Goal: Information Seeking & Learning: Compare options

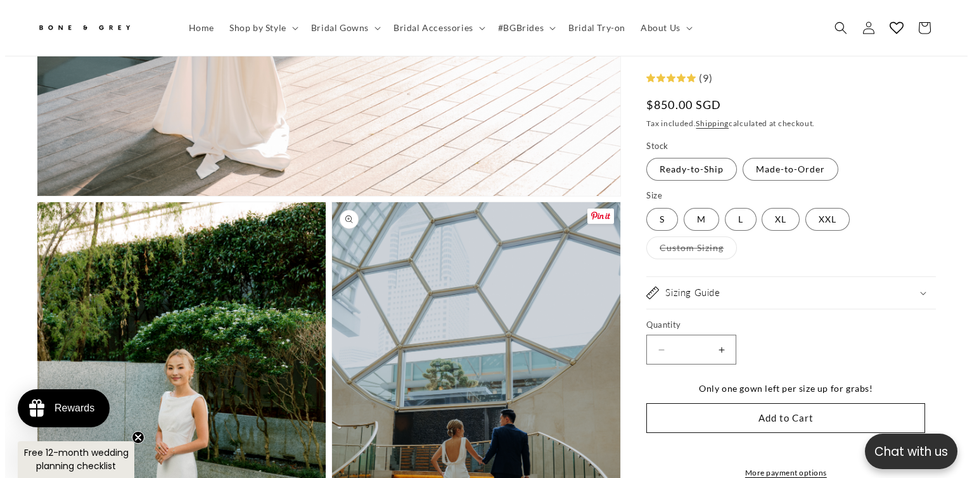
scroll to position [1007, 0]
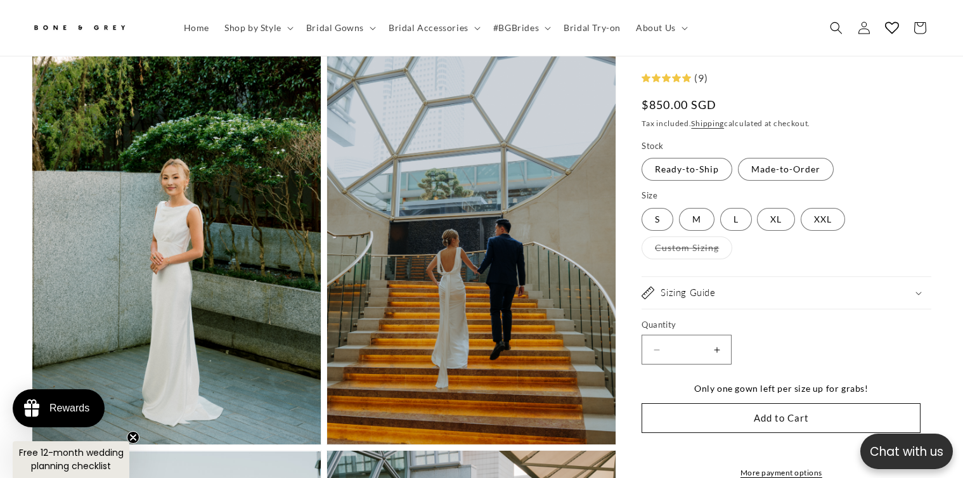
click at [32, 444] on button "Open media 2 in modal" at bounding box center [32, 444] width 0 height 0
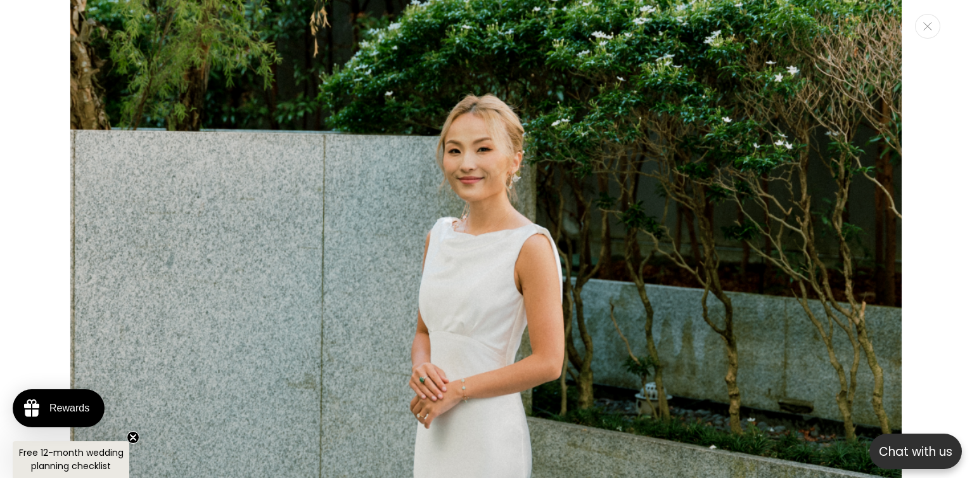
scroll to position [1700, 0]
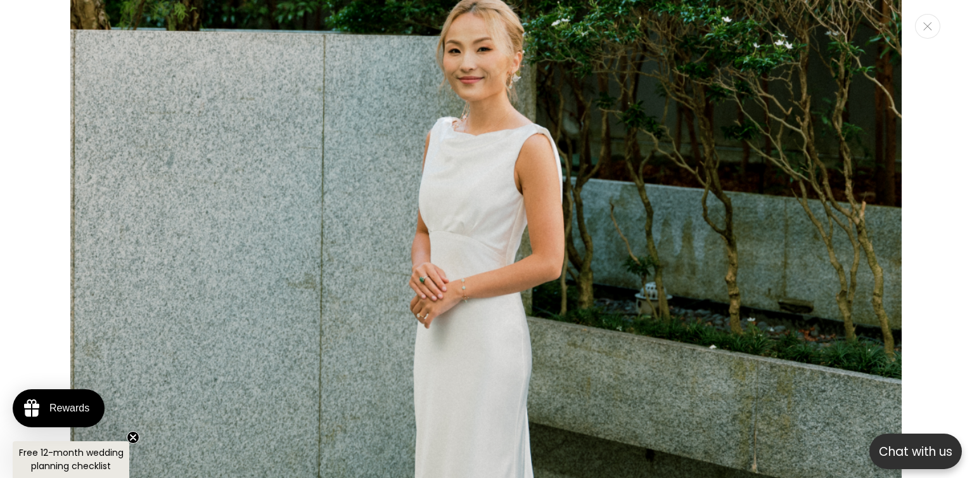
click at [484, 324] on img "Media gallery" at bounding box center [486, 195] width 833 height 1248
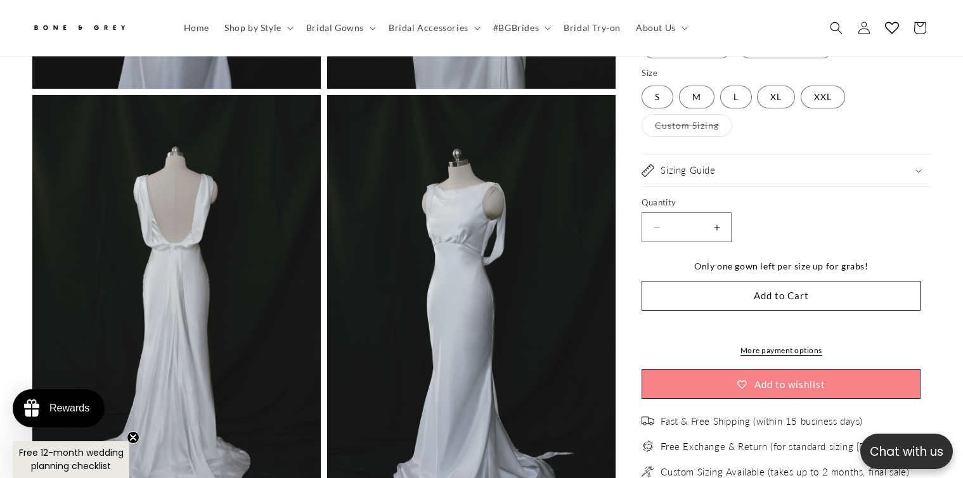
scroll to position [3478, 0]
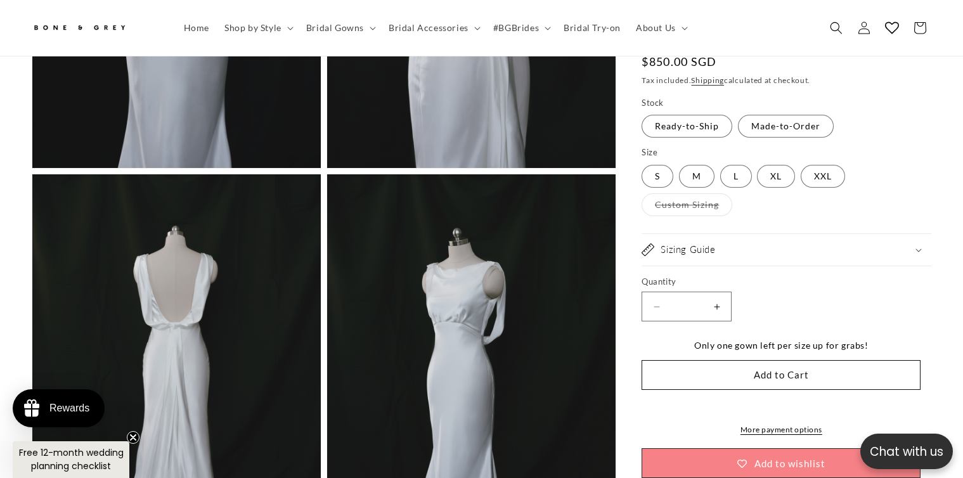
click at [745, 243] on div "Sizing Guide" at bounding box center [786, 249] width 290 height 13
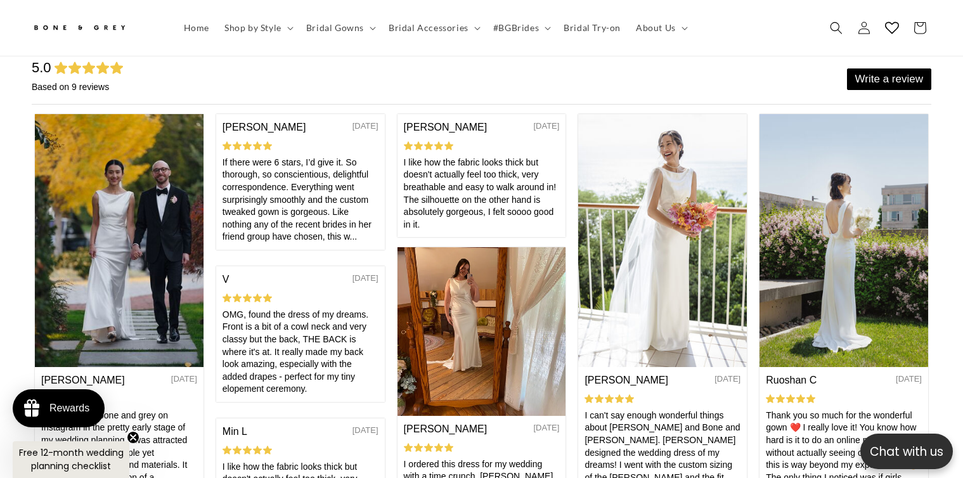
scroll to position [0, 656]
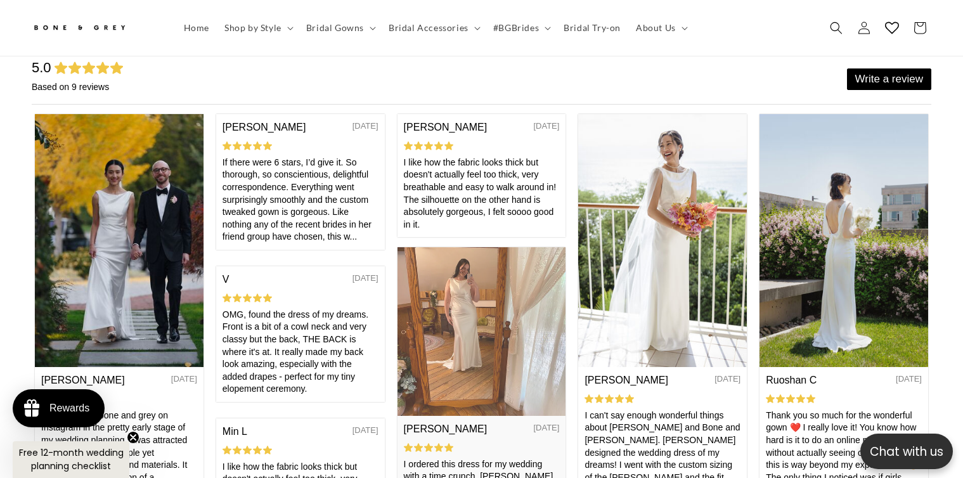
drag, startPoint x: 413, startPoint y: 349, endPoint x: 417, endPoint y: 364, distance: 15.1
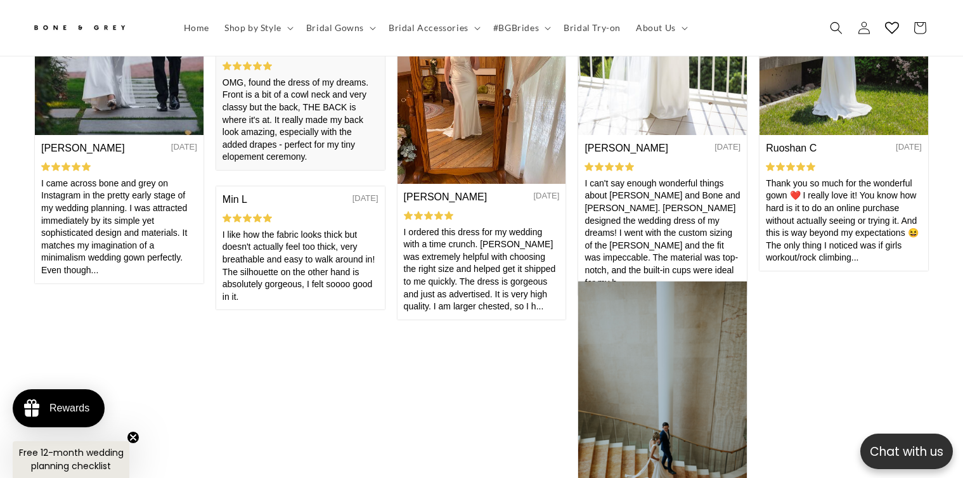
scroll to position [5633, 0]
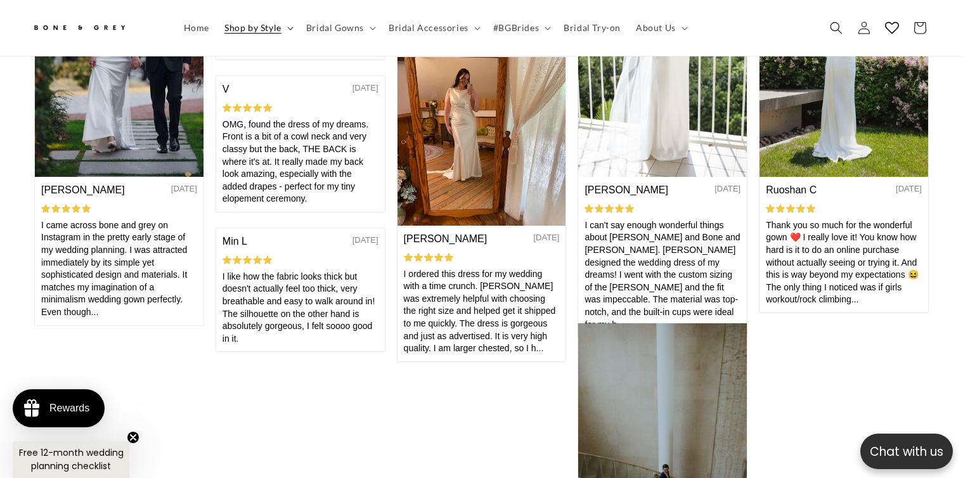
click at [280, 25] on span "Shop by Style" at bounding box center [252, 27] width 57 height 11
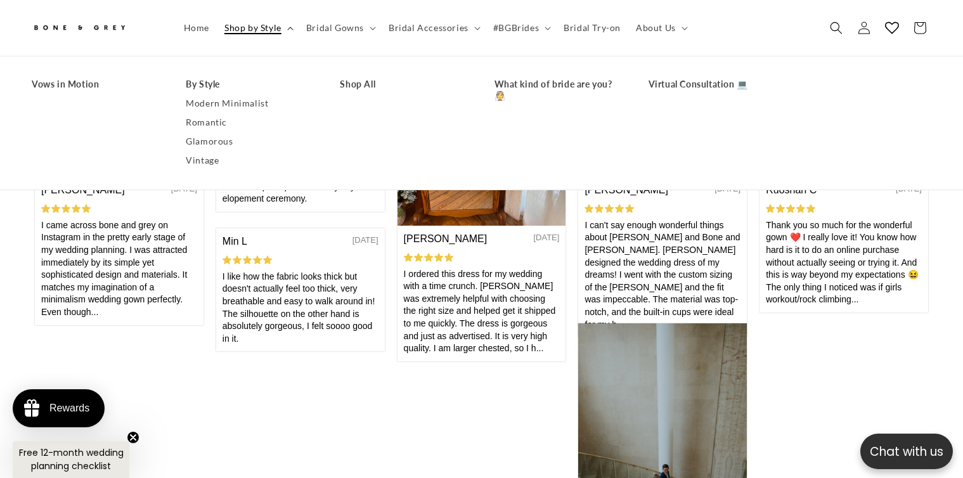
scroll to position [0, 328]
click at [249, 105] on link "Modern Minimalist" at bounding box center [250, 103] width 129 height 19
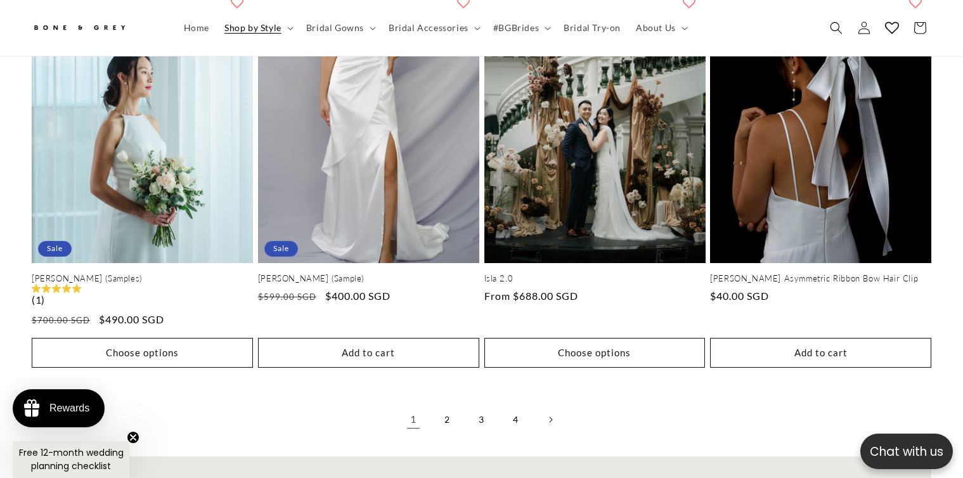
scroll to position [2845, 0]
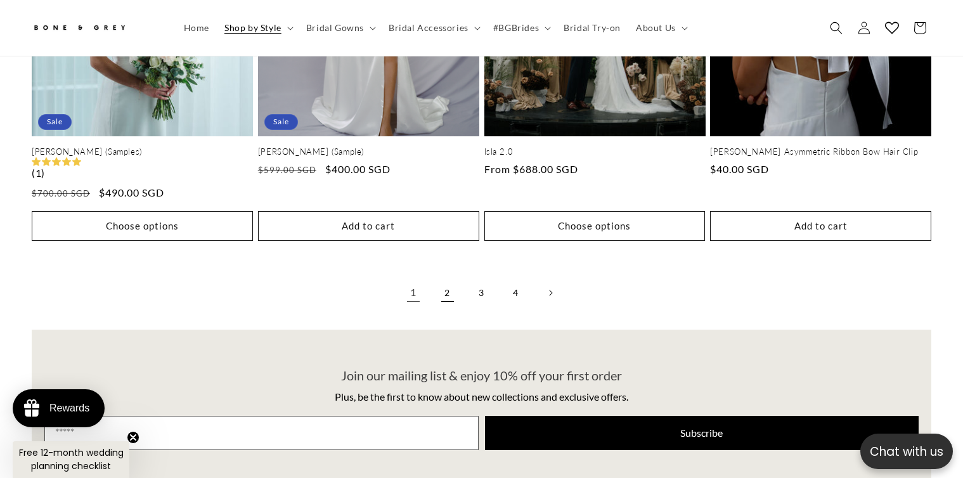
click at [445, 279] on link "2" at bounding box center [447, 293] width 28 height 28
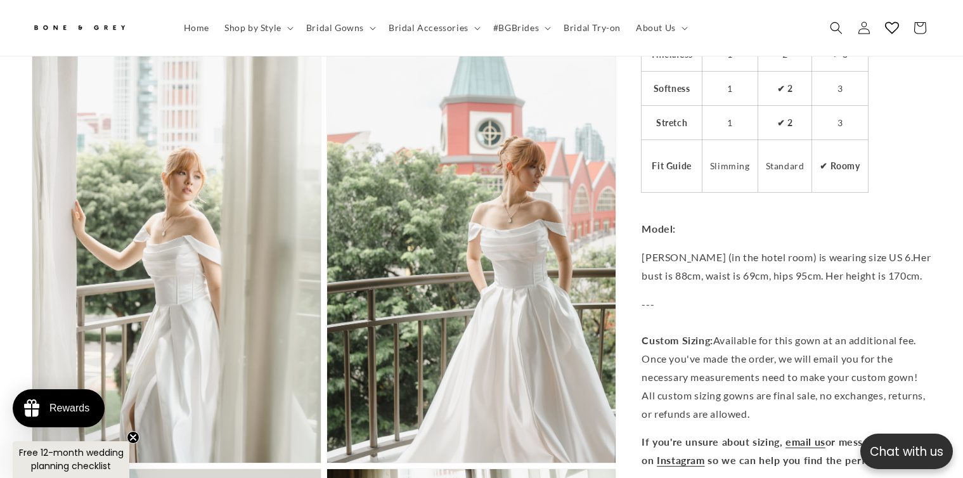
scroll to position [0, 328]
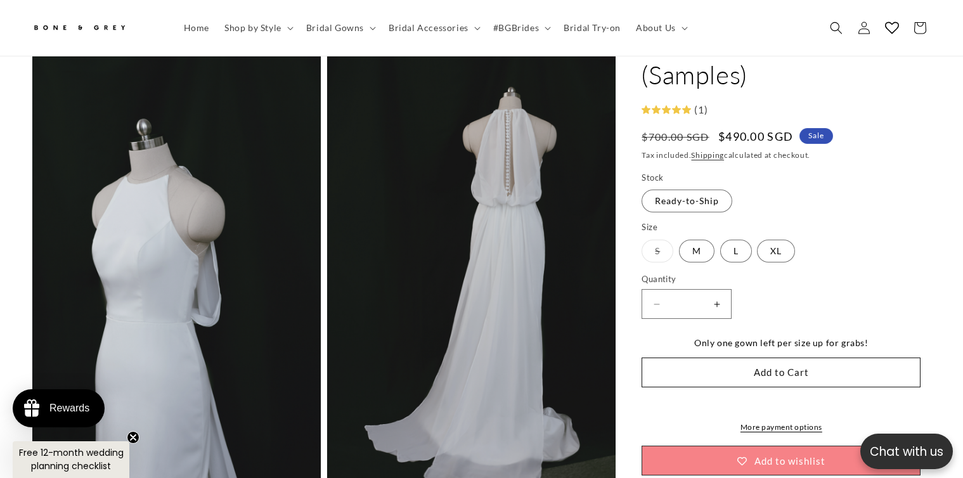
scroll to position [0, 656]
click at [873, 222] on fieldset "Size S Variant sold out or unavailable M Variant sold out or unavailable L Vari…" at bounding box center [780, 243] width 279 height 42
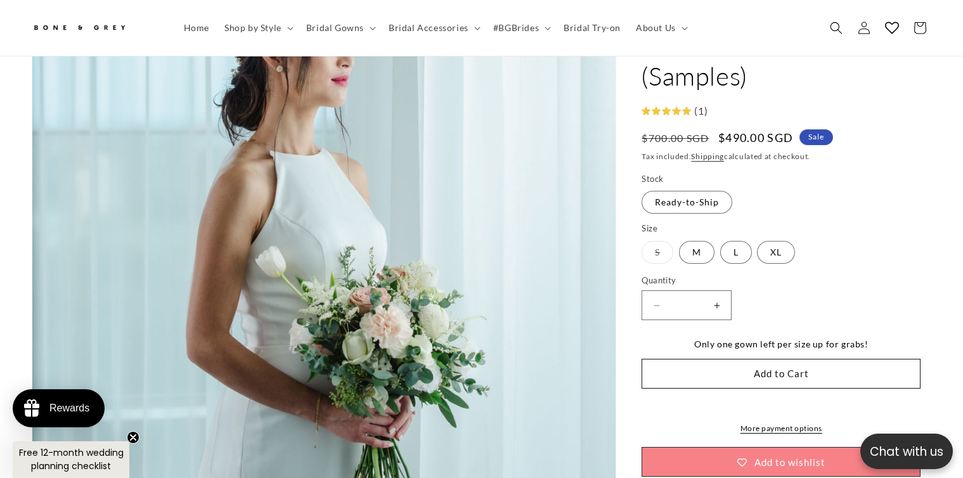
scroll to position [310, 0]
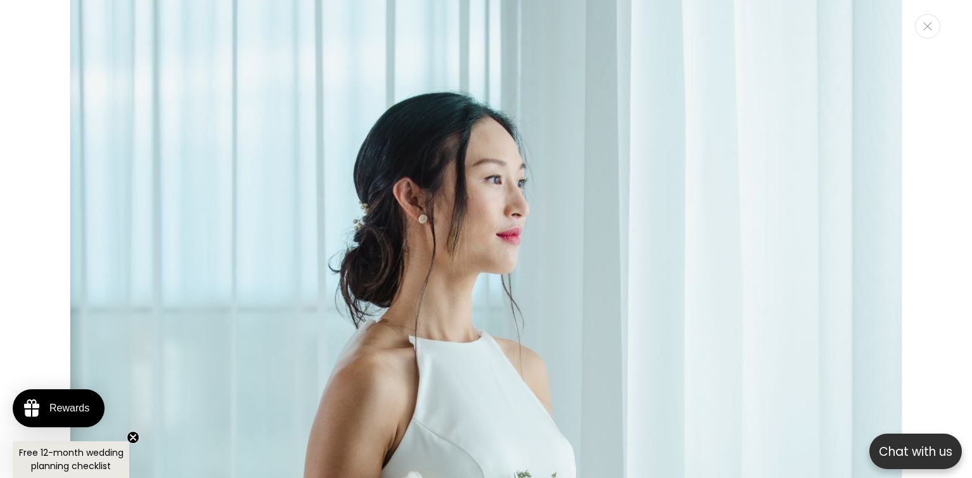
scroll to position [330, 0]
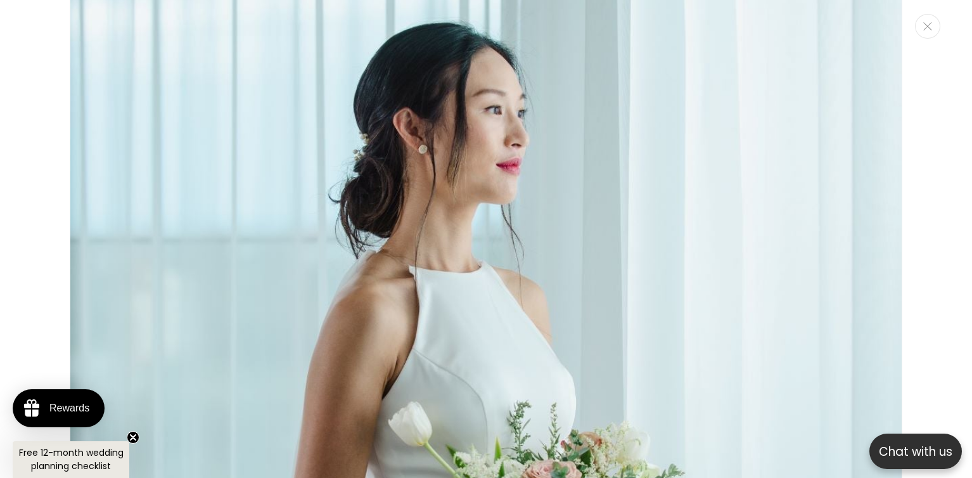
click at [367, 286] on img "Media gallery" at bounding box center [486, 306] width 833 height 1246
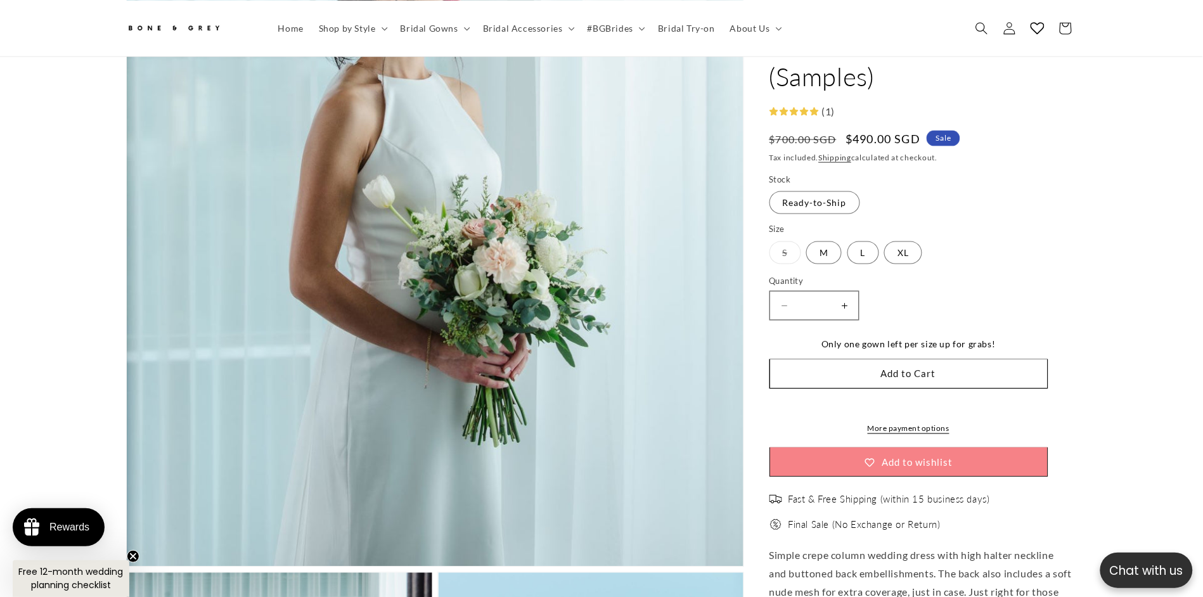
scroll to position [0, 0]
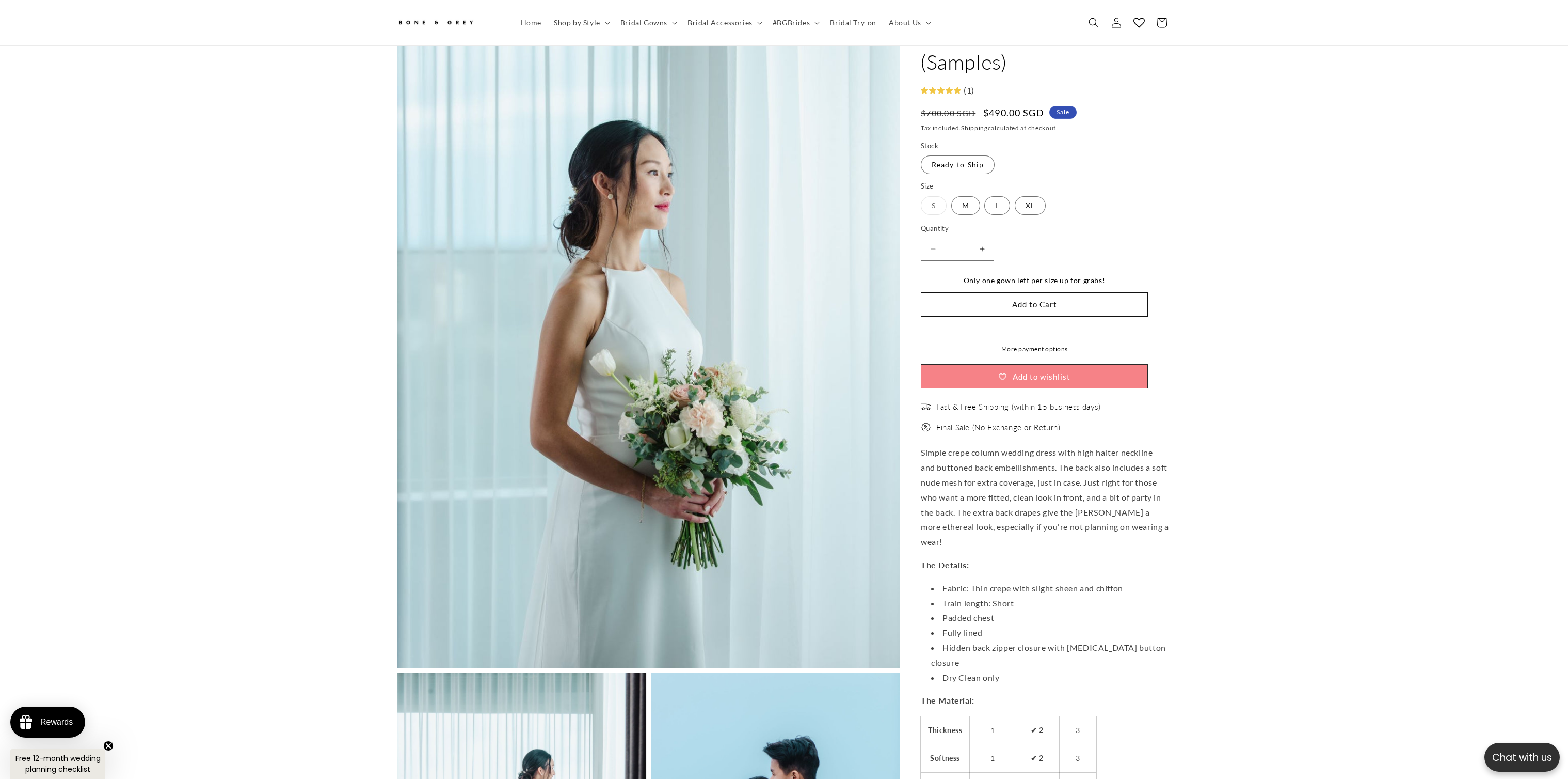
drag, startPoint x: 1435, startPoint y: 321, endPoint x: 1435, endPoint y: 309, distance: 12.0
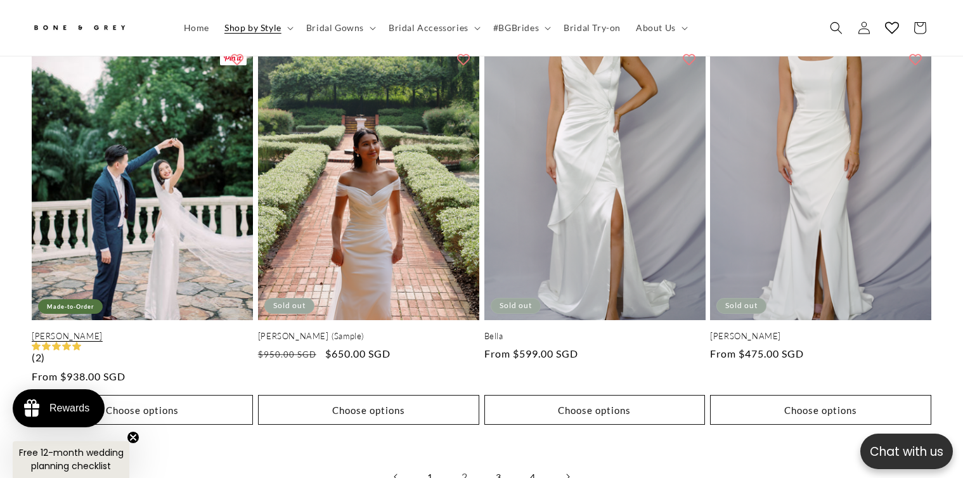
scroll to position [2718, 0]
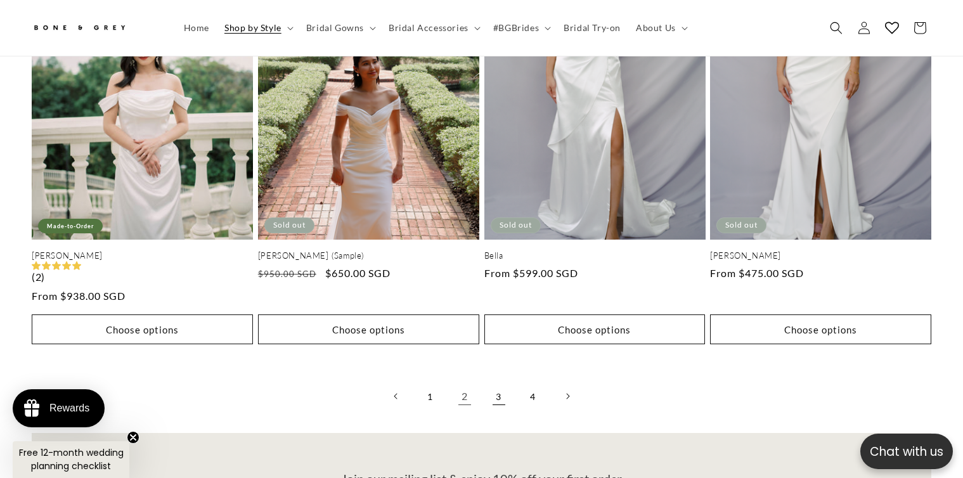
click at [503, 382] on link "3" at bounding box center [499, 396] width 28 height 28
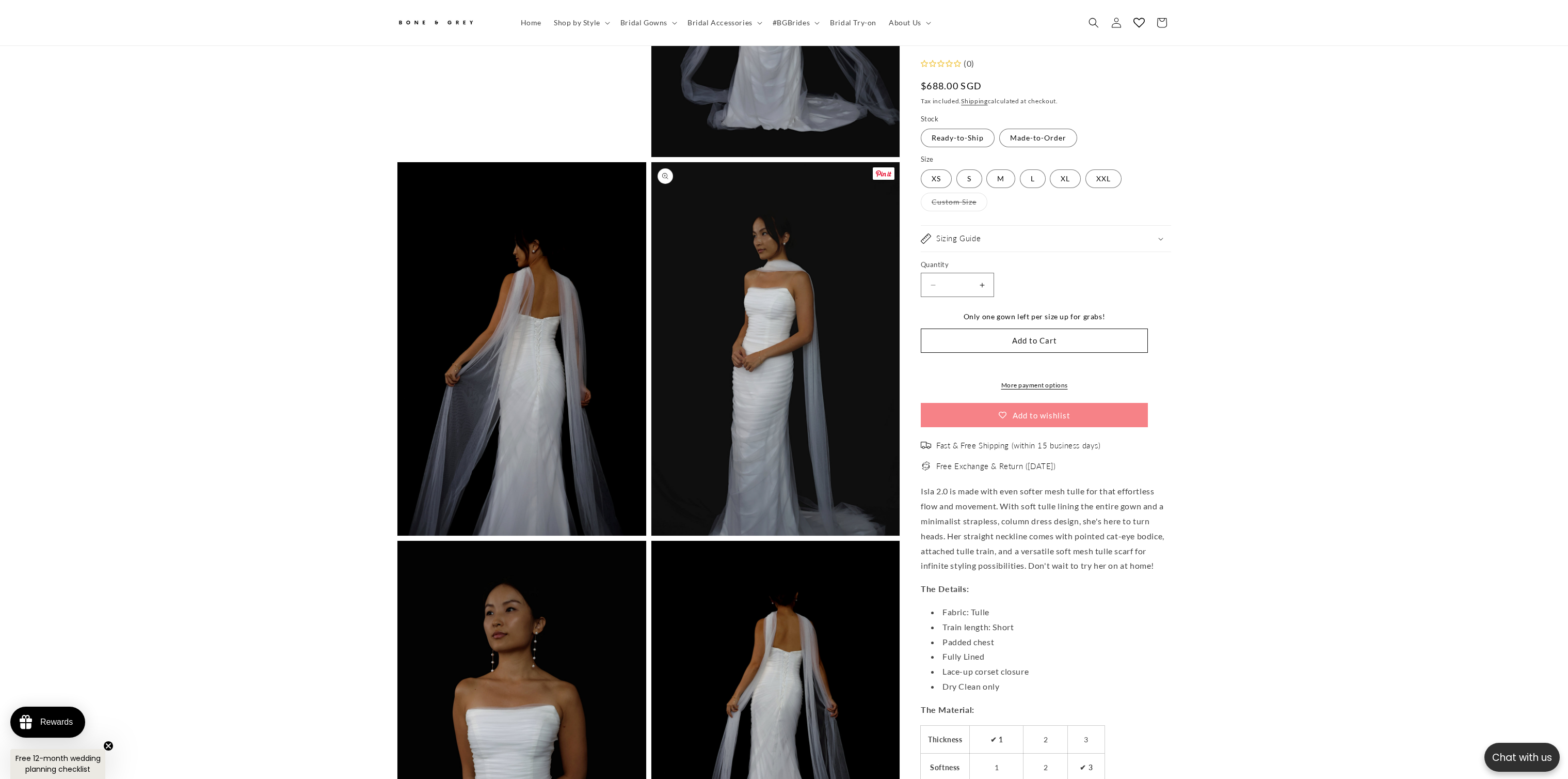
scroll to position [1646, 0]
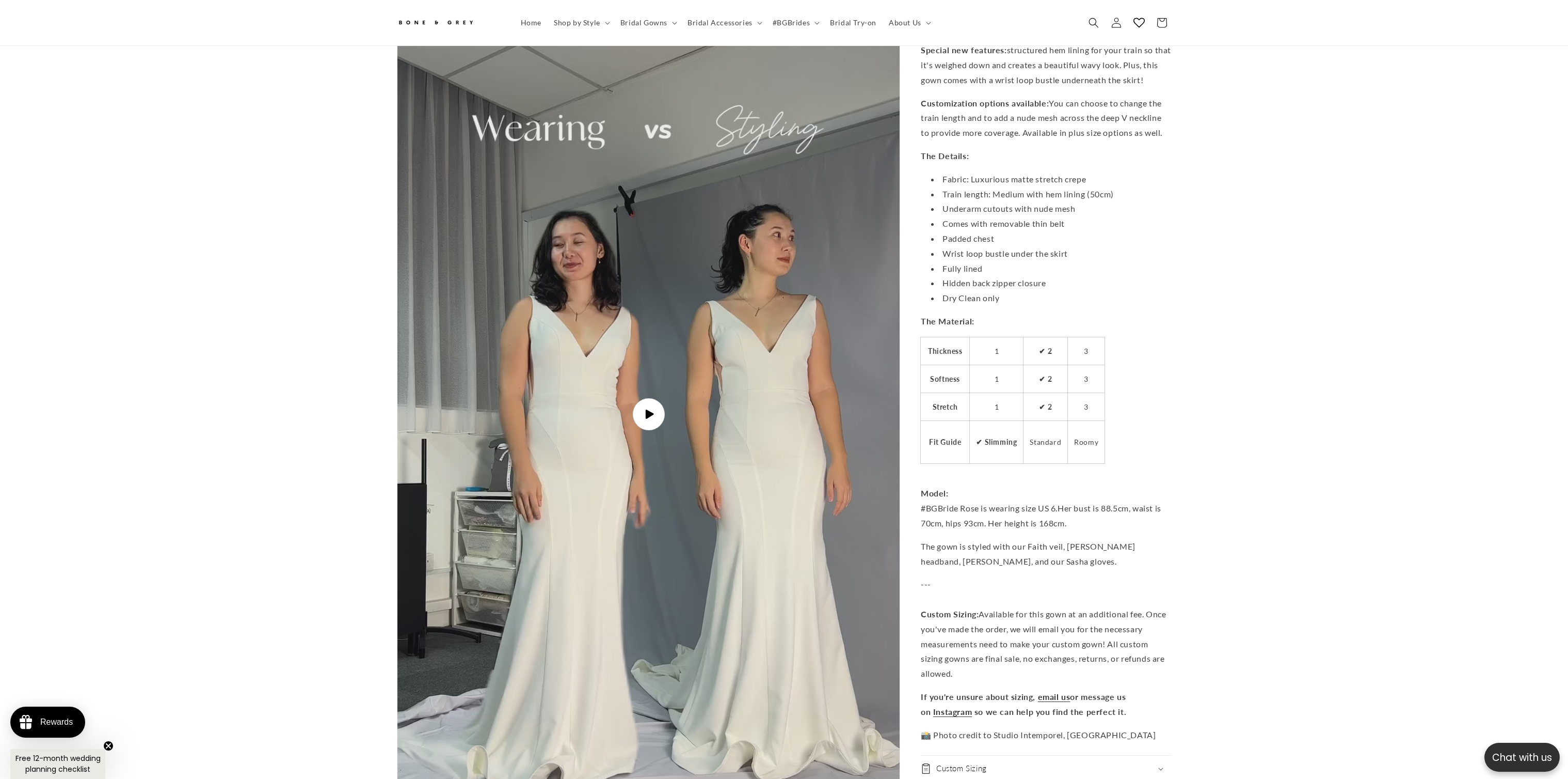
scroll to position [0, 568]
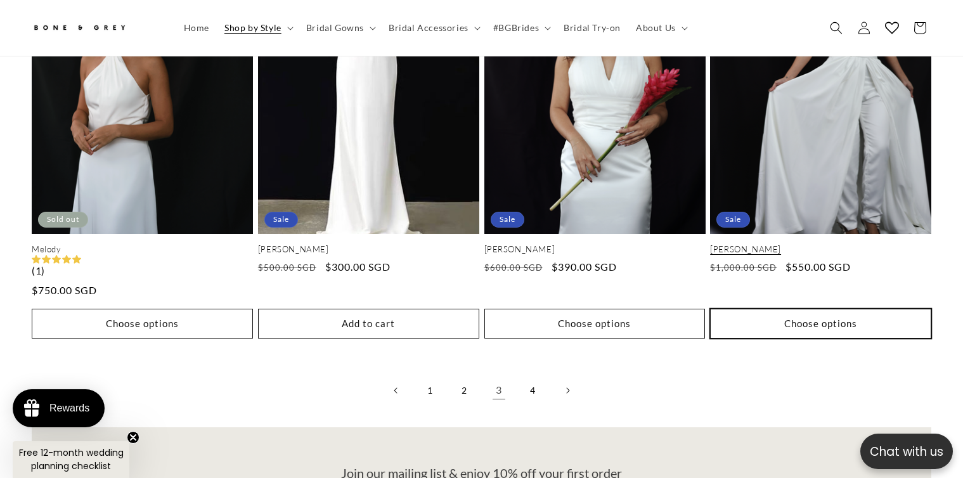
scroll to position [2845, 0]
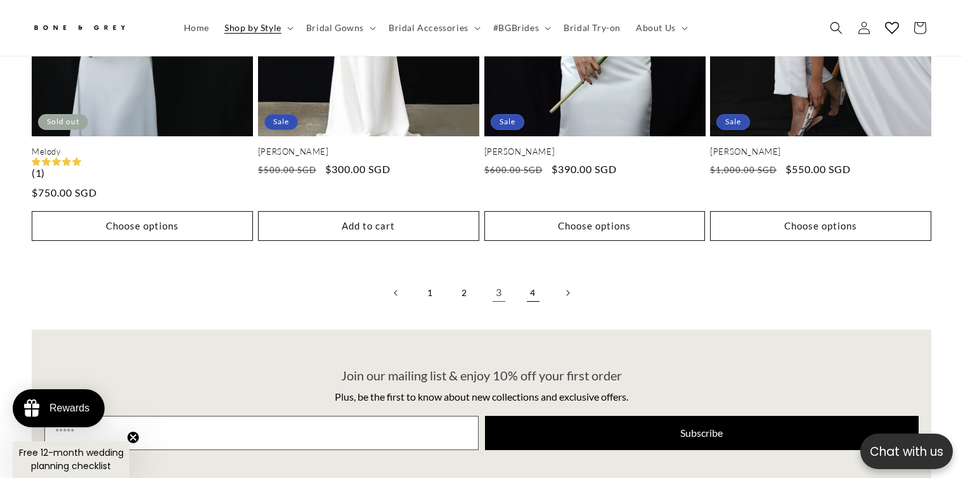
click at [530, 279] on link "4" at bounding box center [533, 293] width 28 height 28
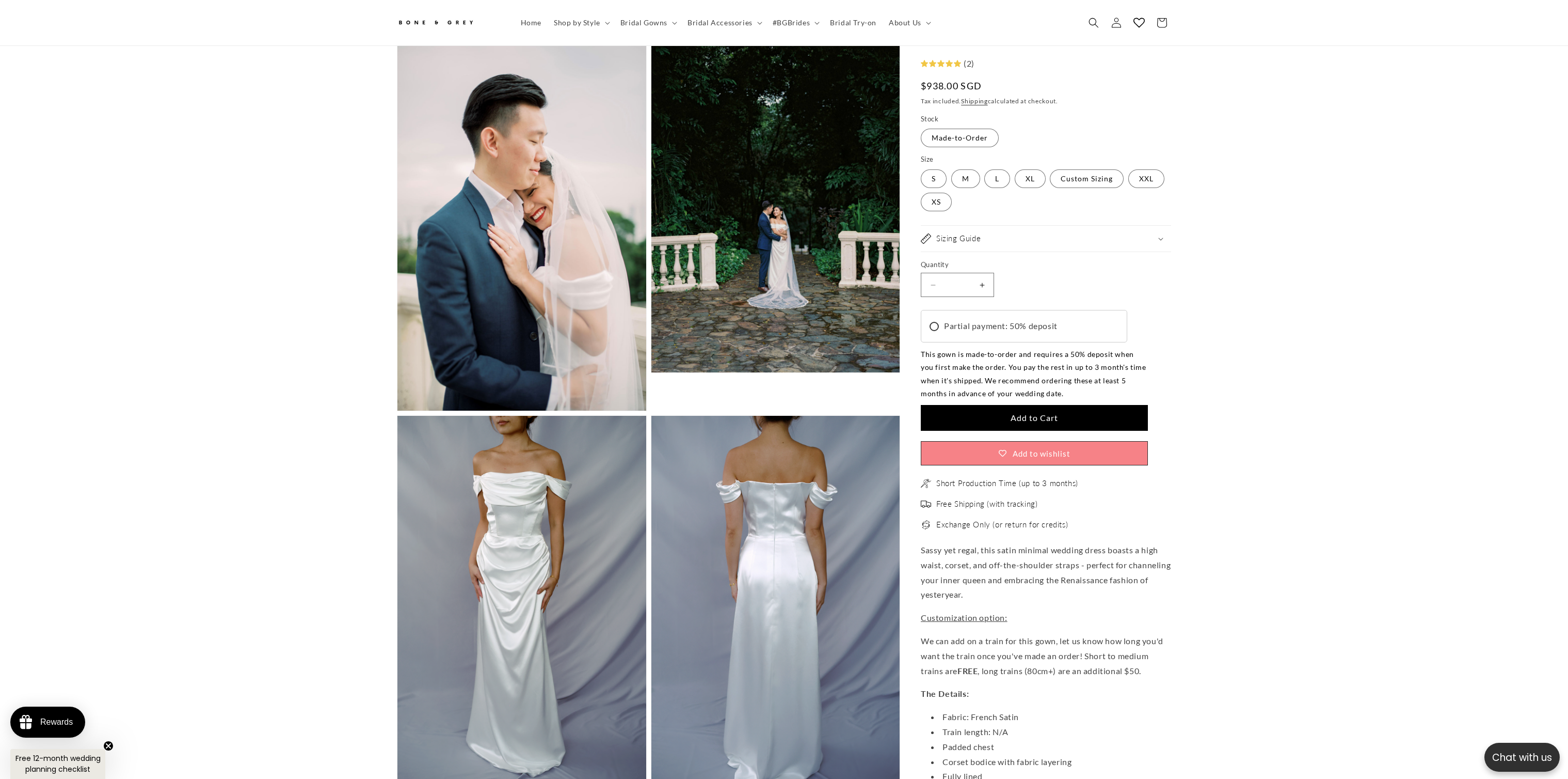
scroll to position [0, 284]
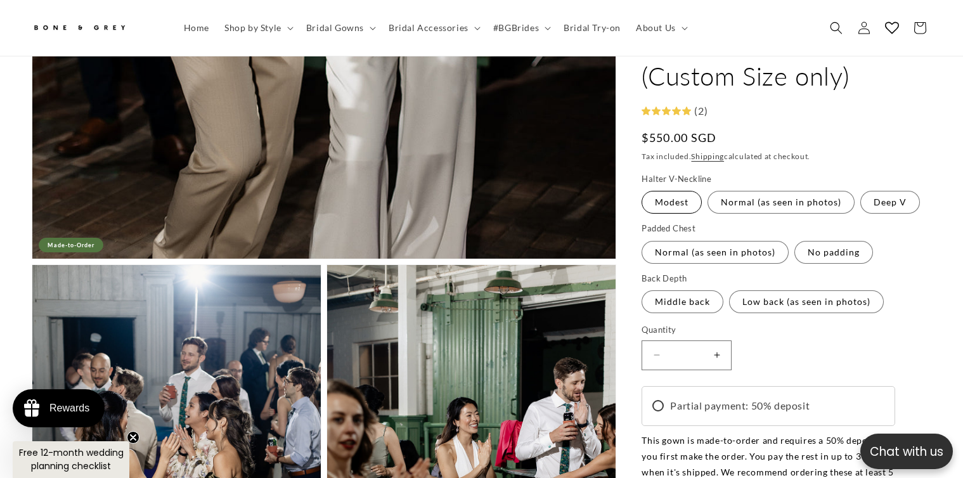
drag, startPoint x: 826, startPoint y: 207, endPoint x: 664, endPoint y: 205, distance: 161.6
click at [664, 205] on fieldset "Halter V-Neckline Modest Variant sold out or unavailable Normal (as seen in pho…" at bounding box center [781, 194] width 281 height 42
click at [664, 205] on label "Modest Variant sold out or unavailable" at bounding box center [671, 202] width 60 height 23
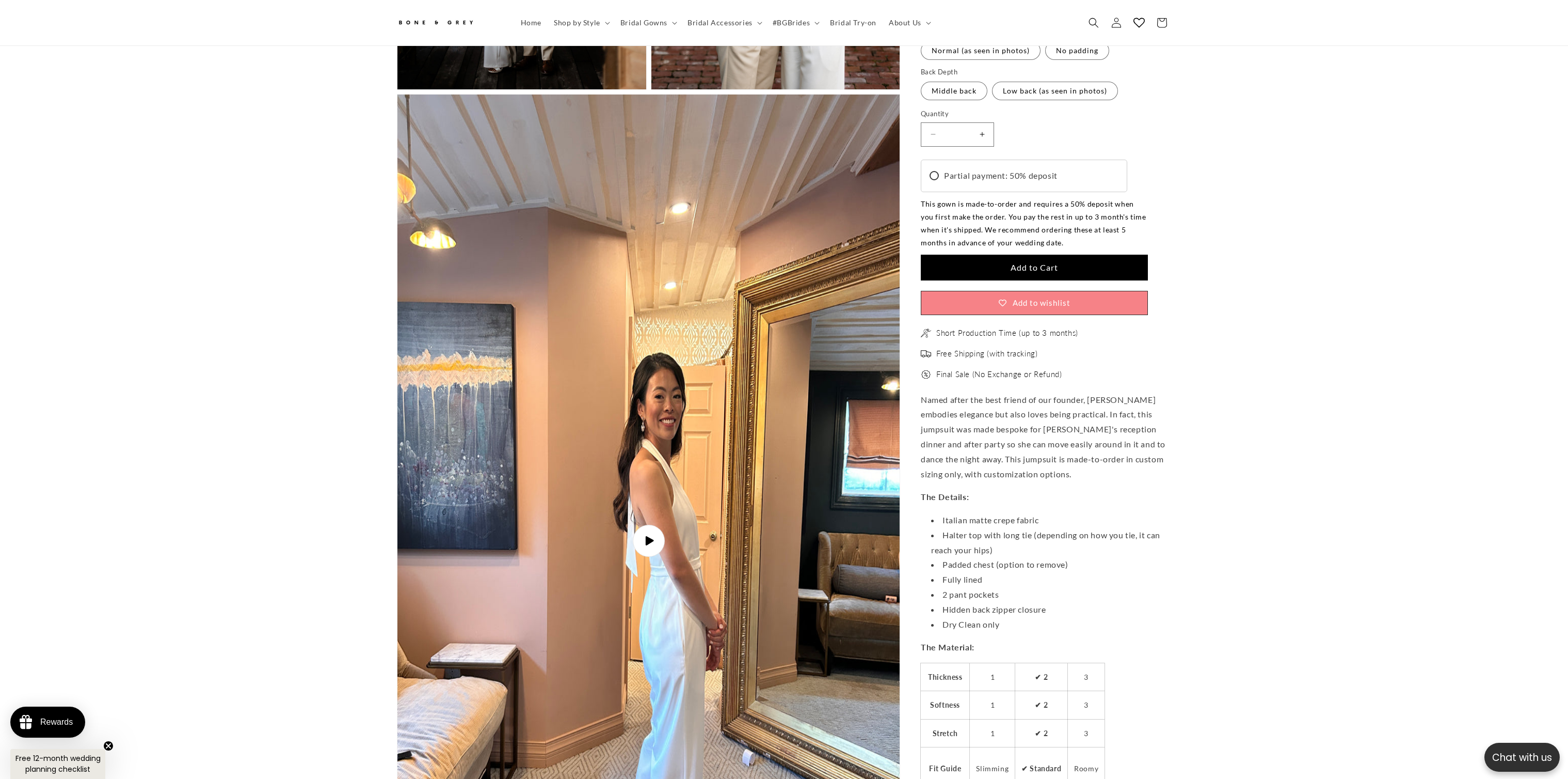
scroll to position [2112, 0]
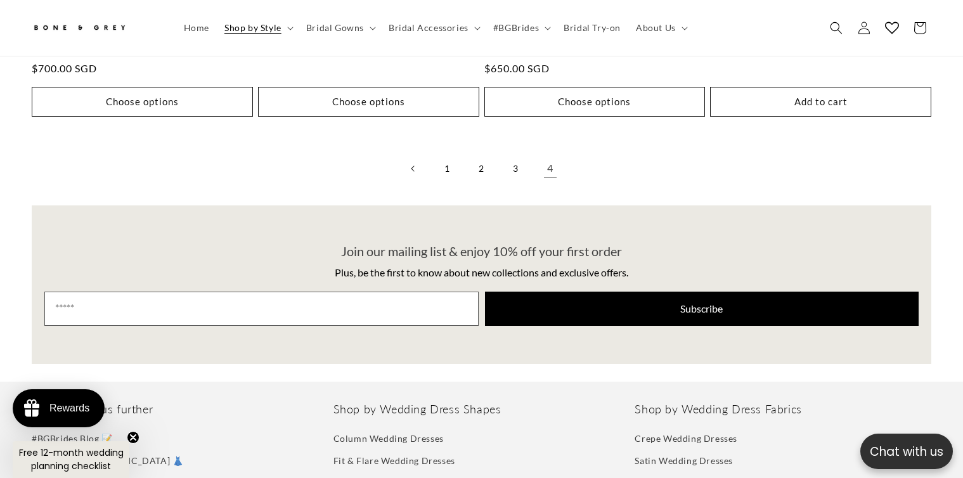
scroll to position [0, 656]
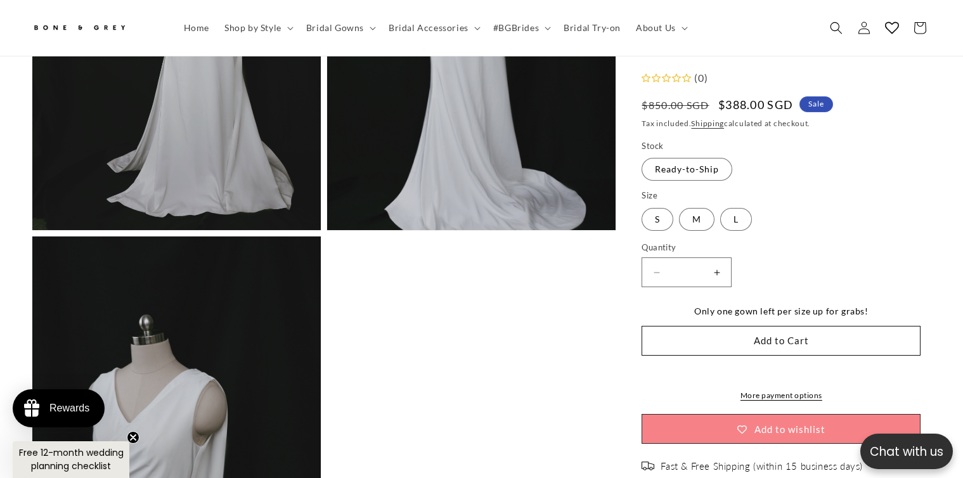
scroll to position [2845, 0]
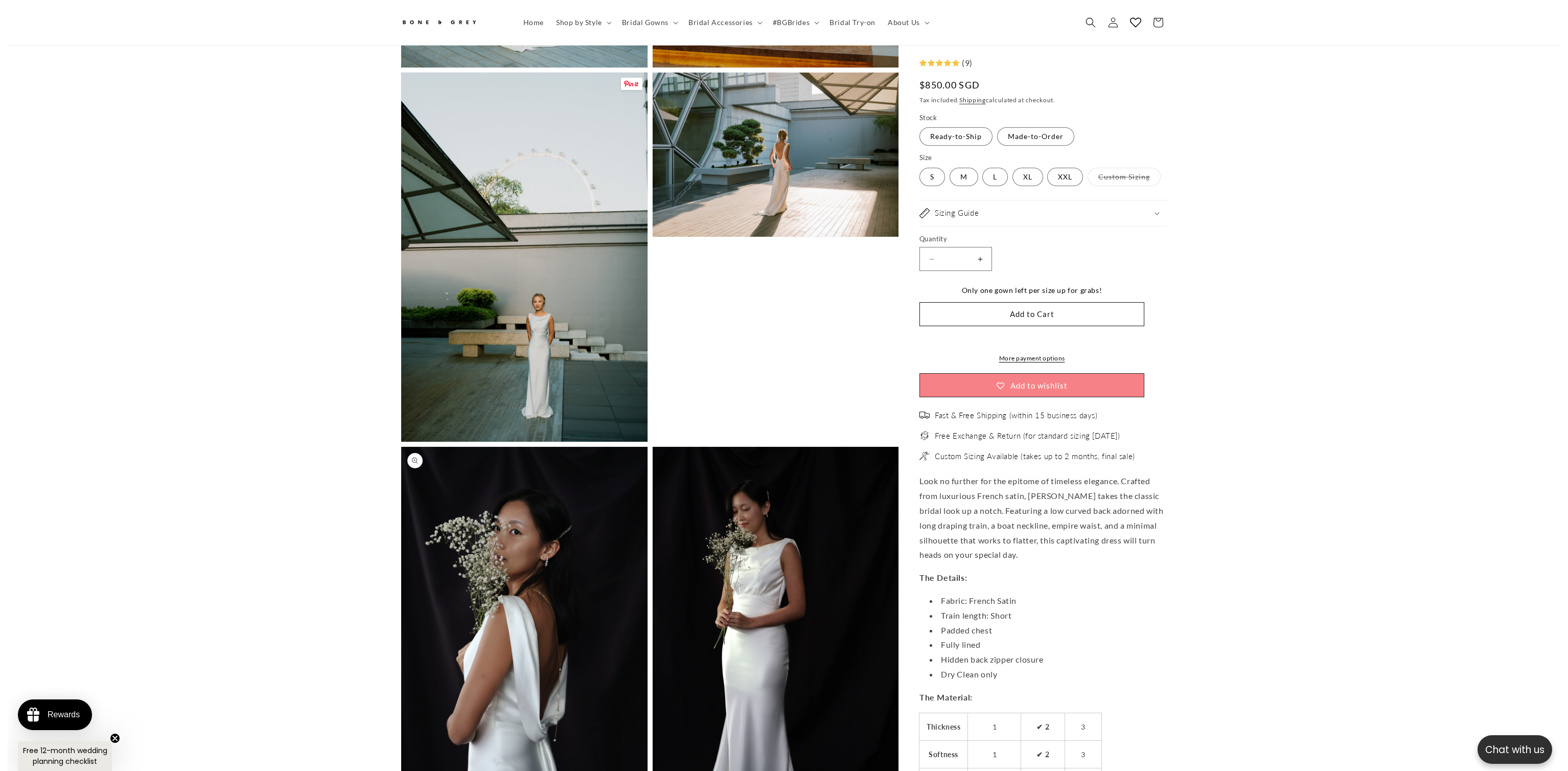
scroll to position [1323, 0]
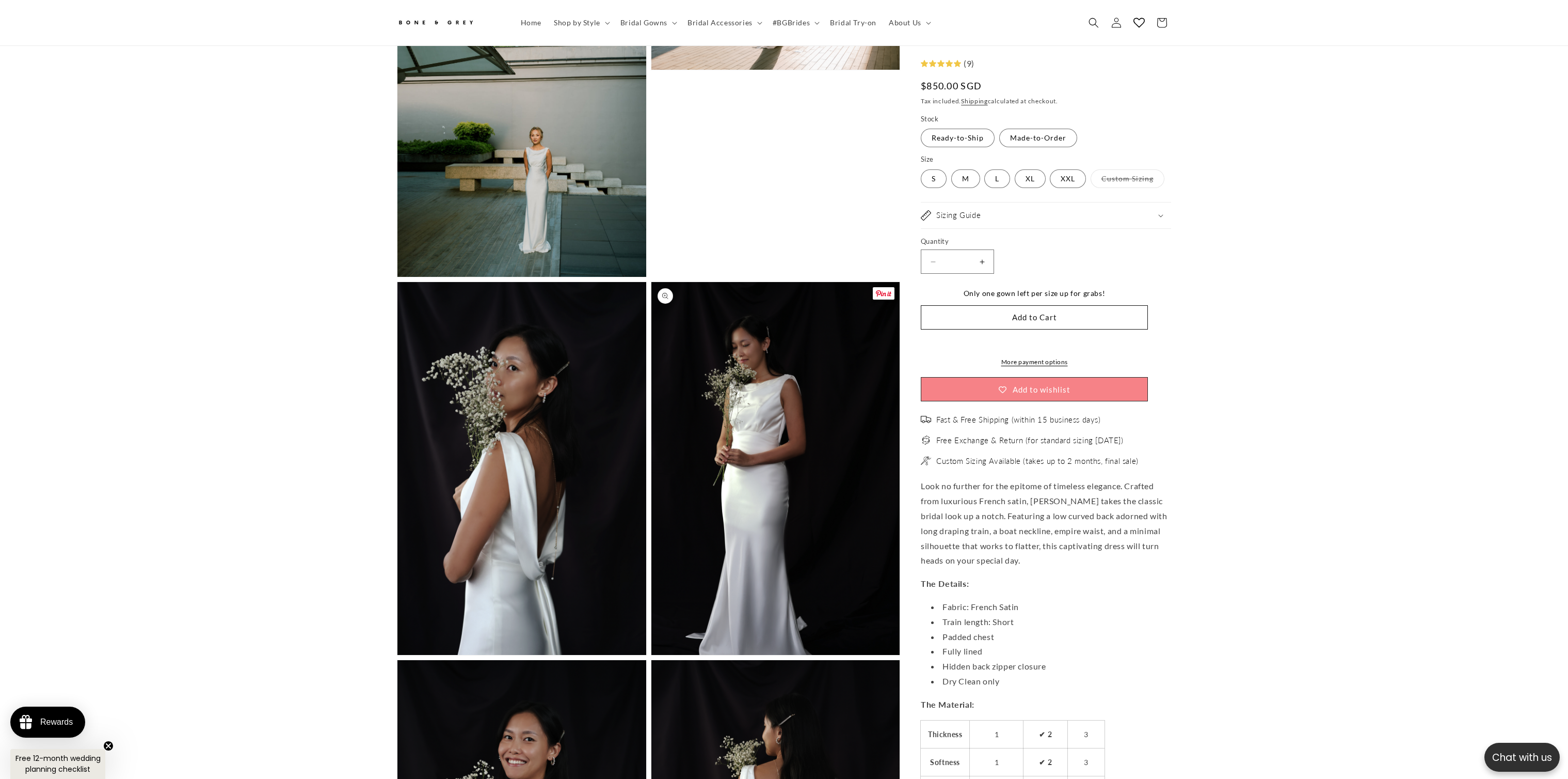
click at [652, 655] on button "Open media 7 in modal" at bounding box center [652, 655] width 0 height 0
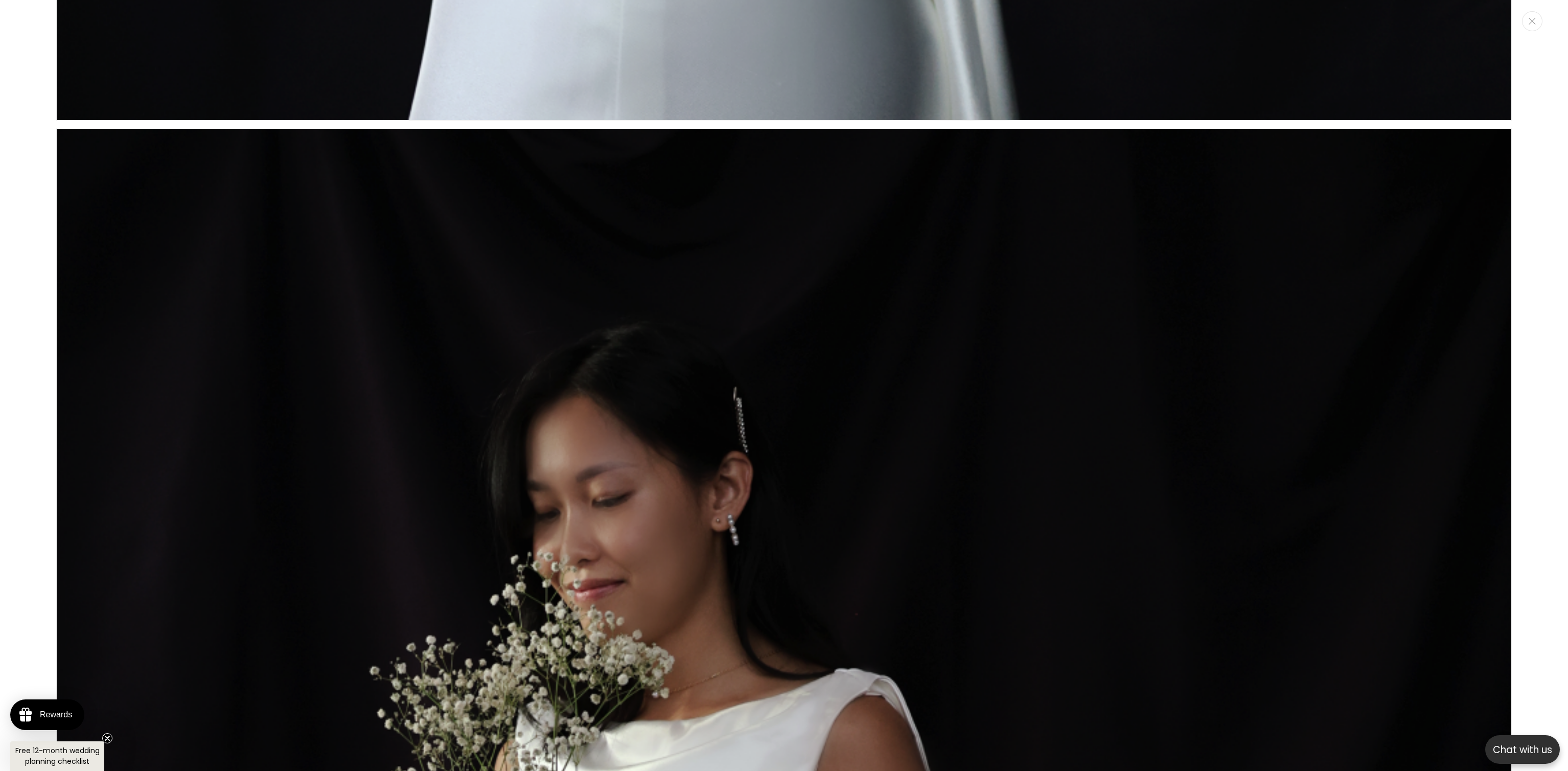
scroll to position [0, 281]
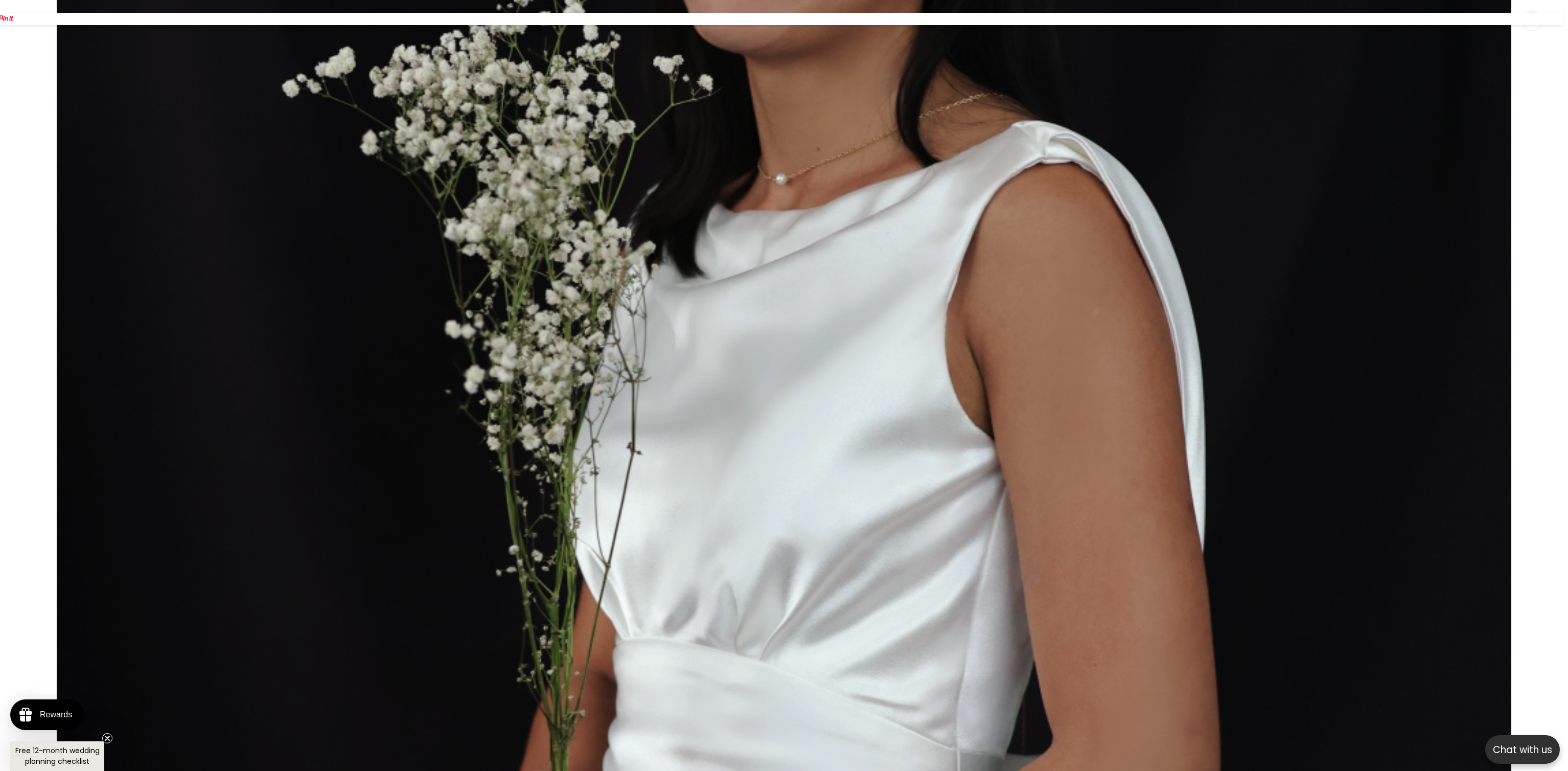
click at [753, 376] on img "Media gallery" at bounding box center [784, 446] width 1456 height 2183
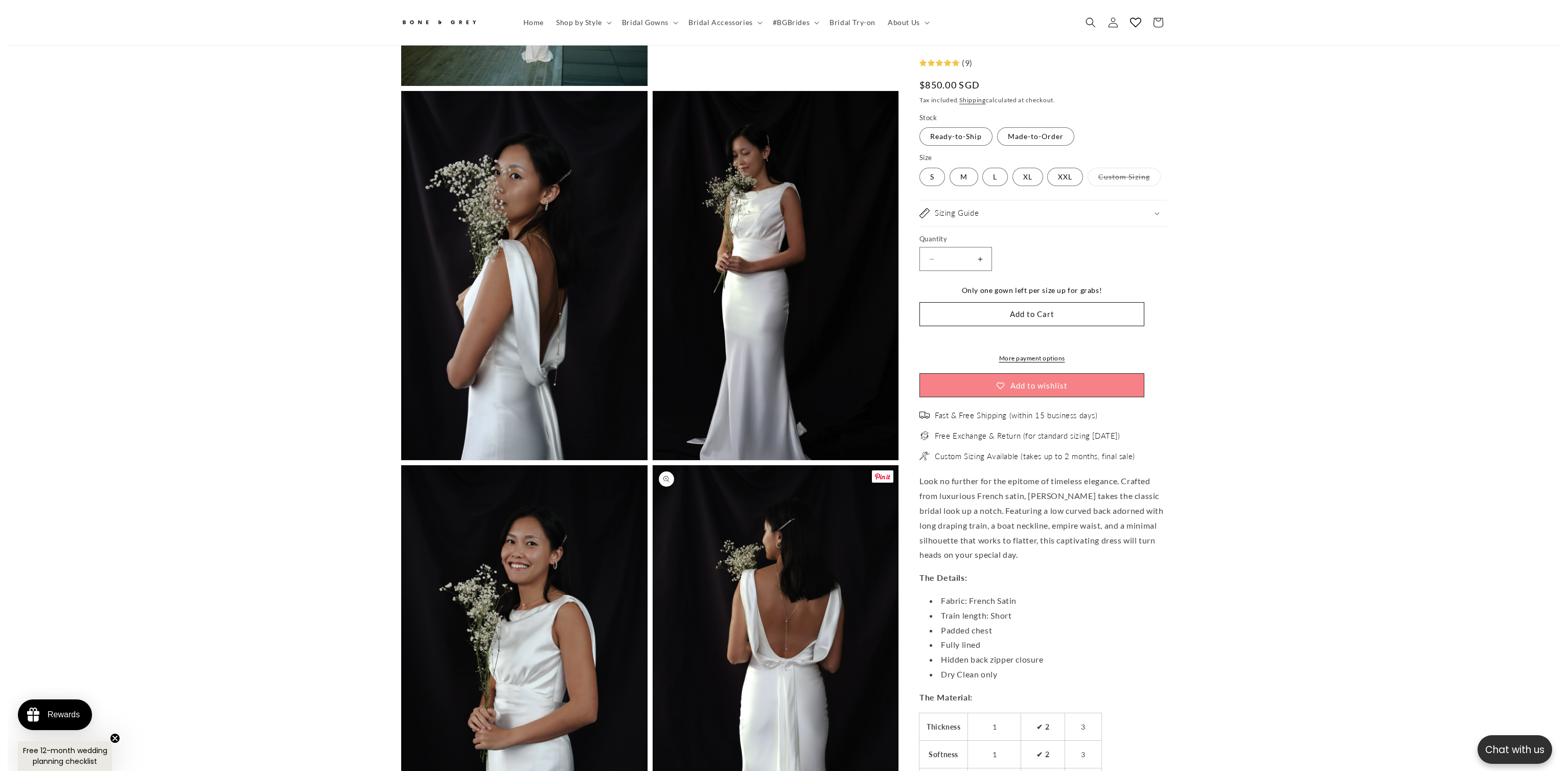
scroll to position [1425, 0]
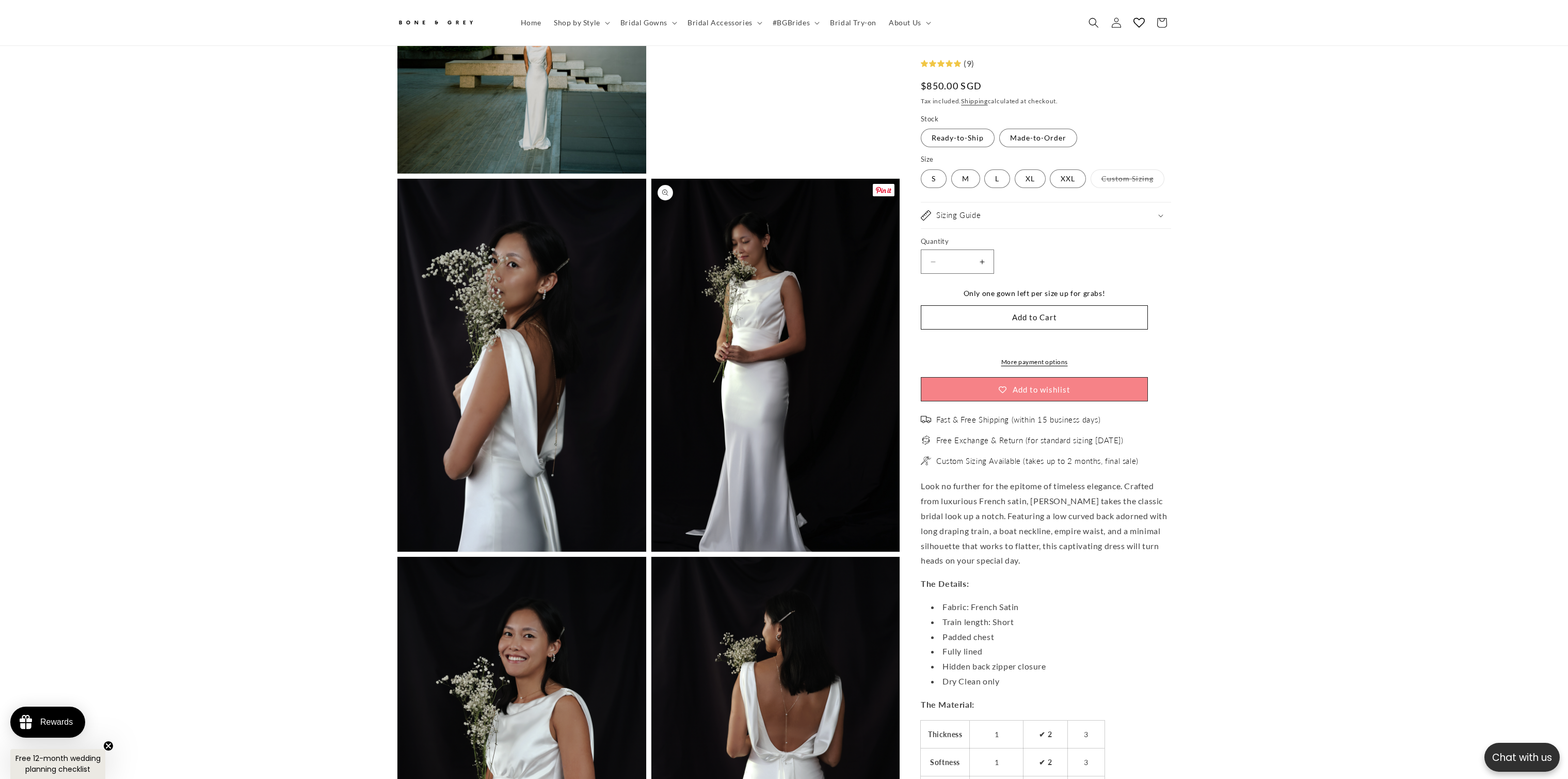
click at [652, 552] on button "Open media 7 in modal" at bounding box center [652, 552] width 0 height 0
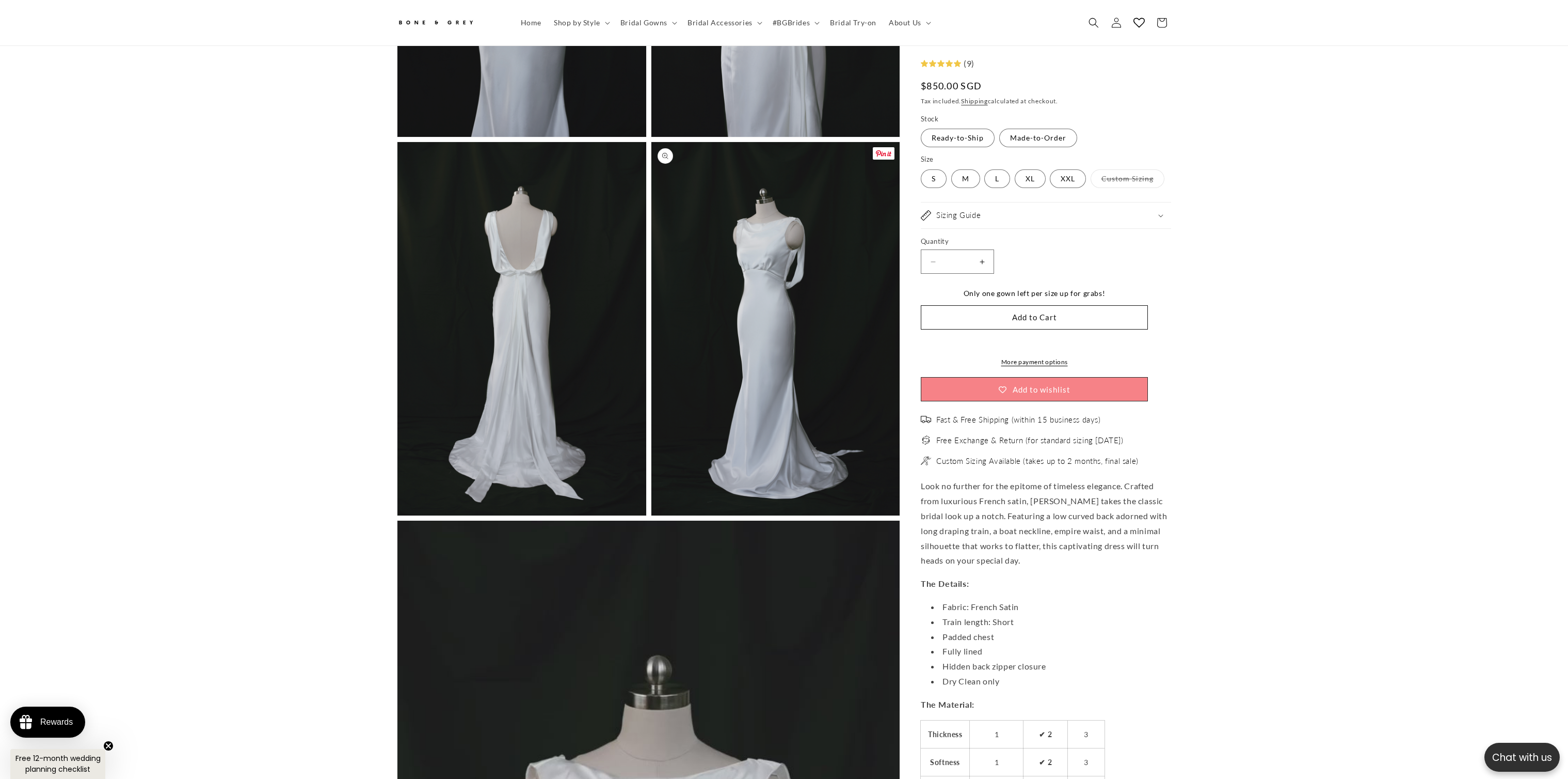
scroll to position [0, 0]
click at [397, 515] on button "Open media 14 in modal" at bounding box center [397, 515] width 0 height 0
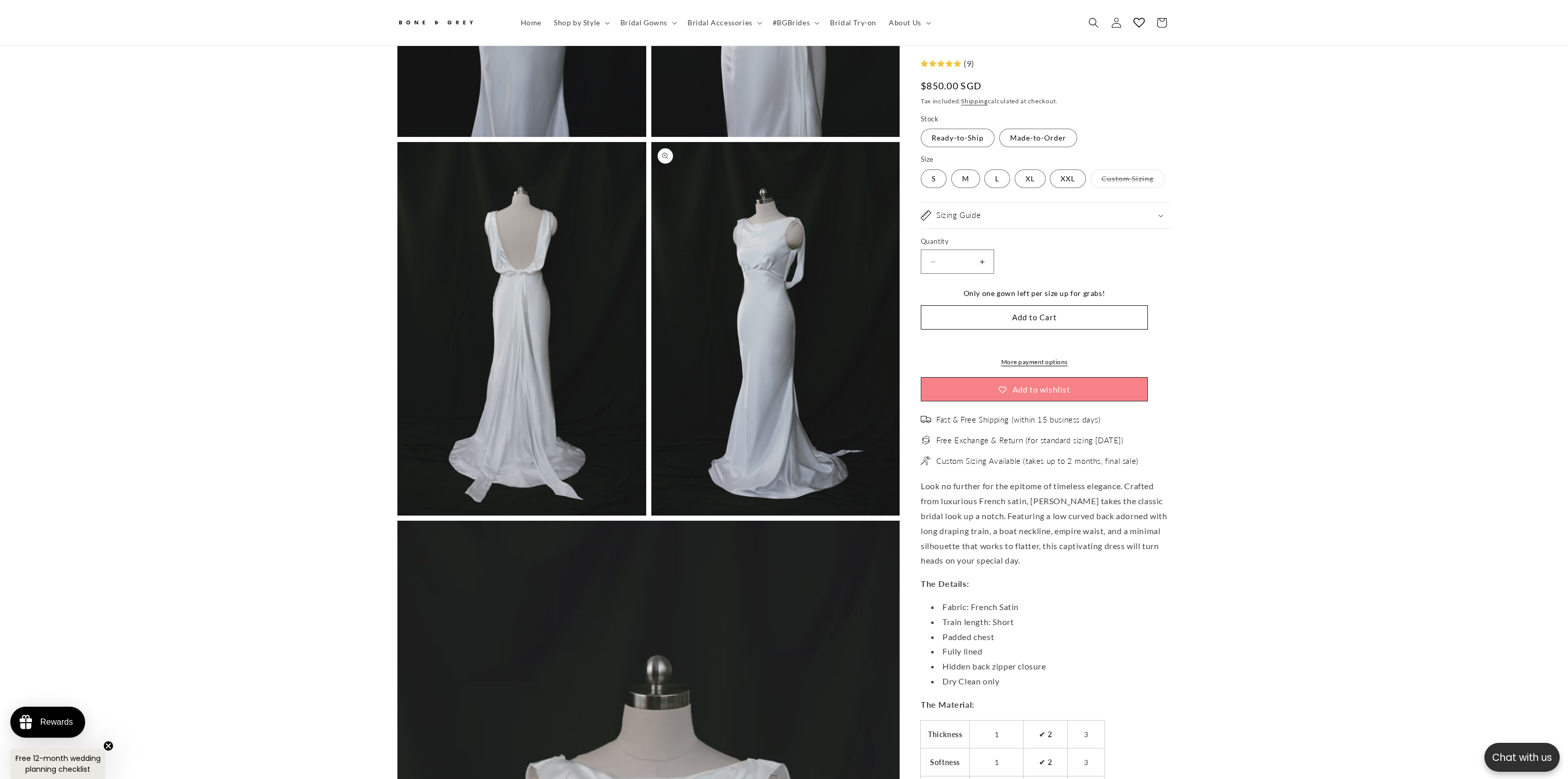
scroll to position [0, 568]
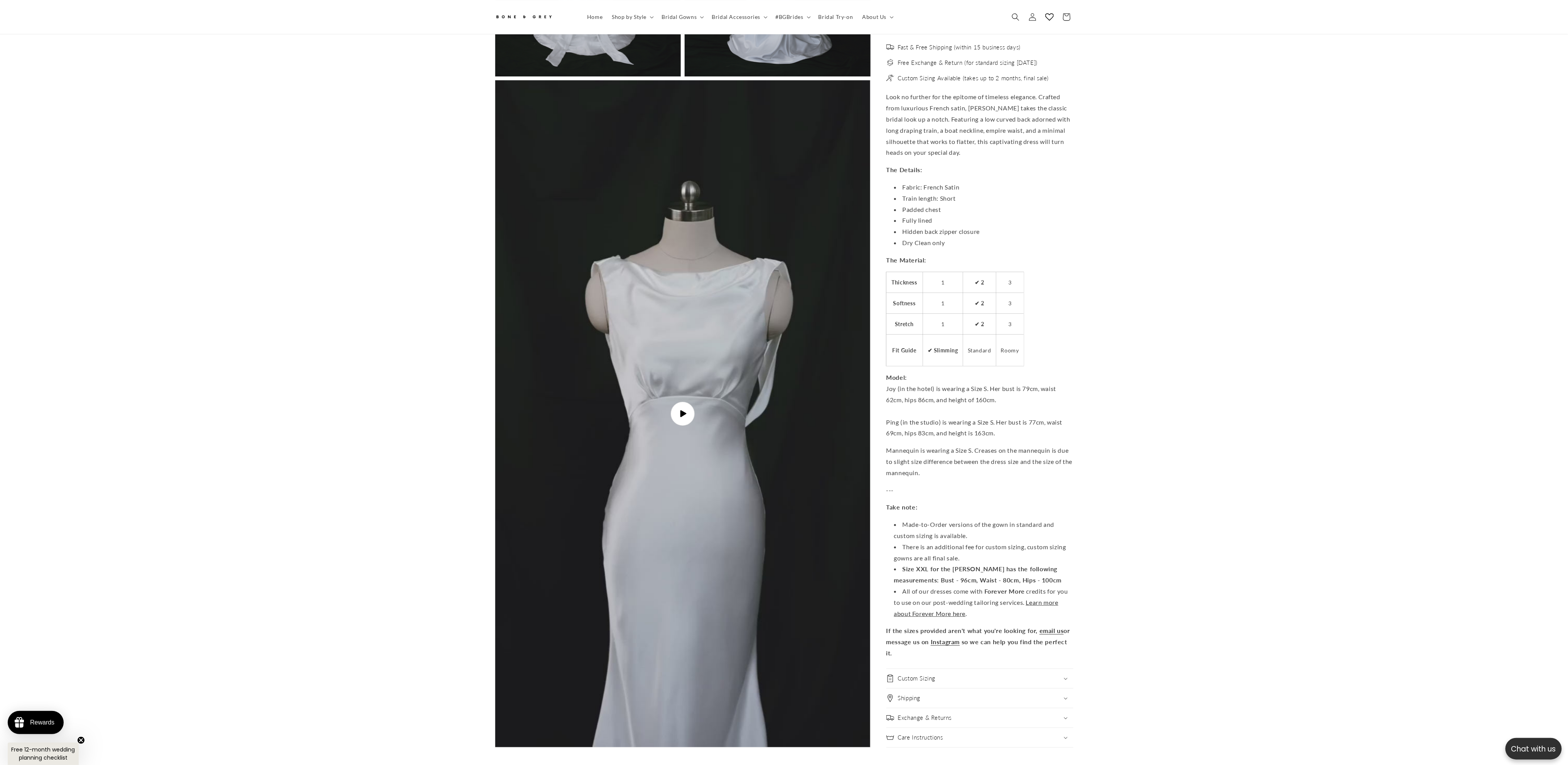
scroll to position [0, 212]
